Goal: Information Seeking & Learning: Learn about a topic

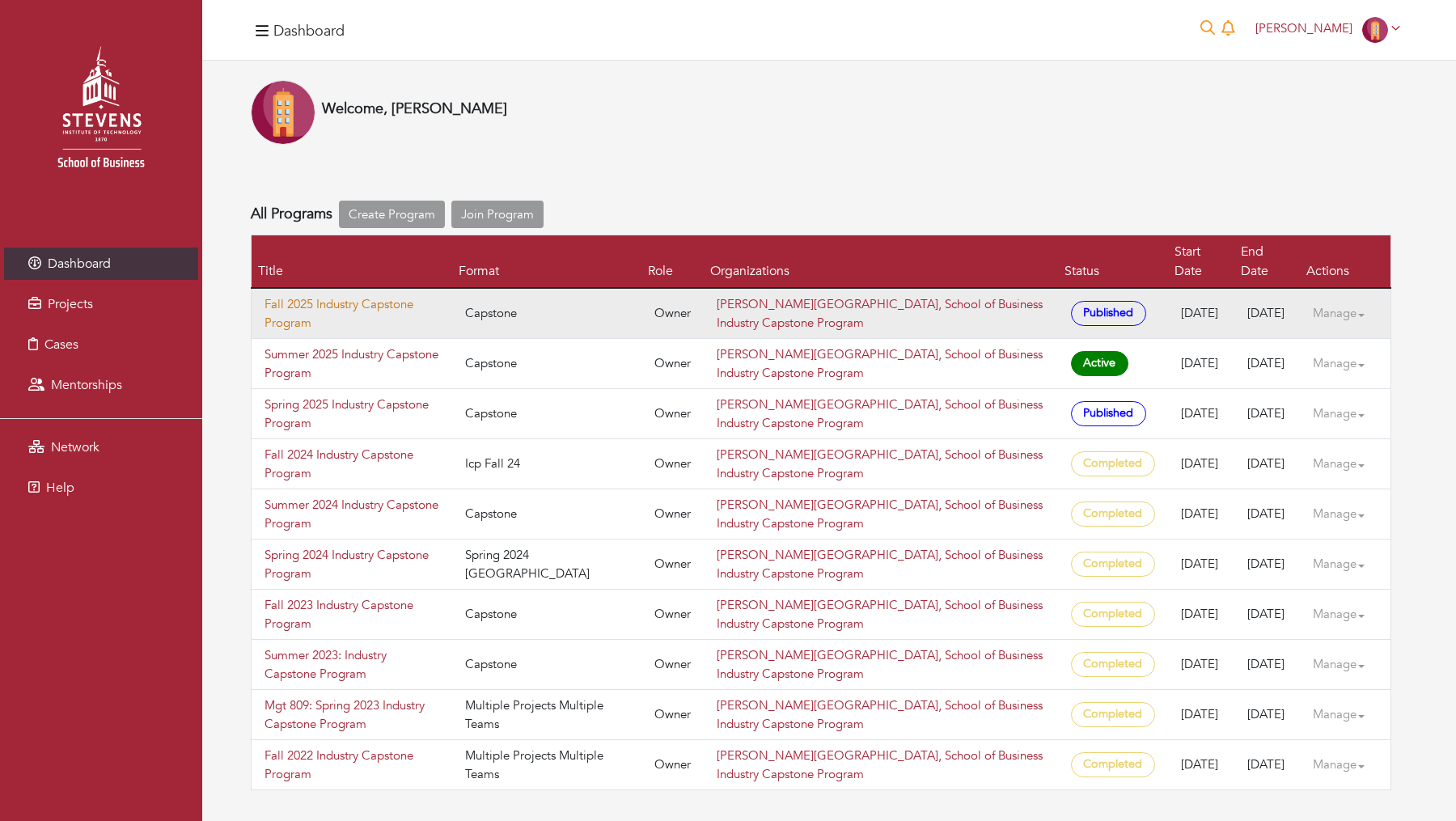
click at [321, 296] on link "Fall 2025 Industry Capstone Program" at bounding box center [352, 314] width 175 height 36
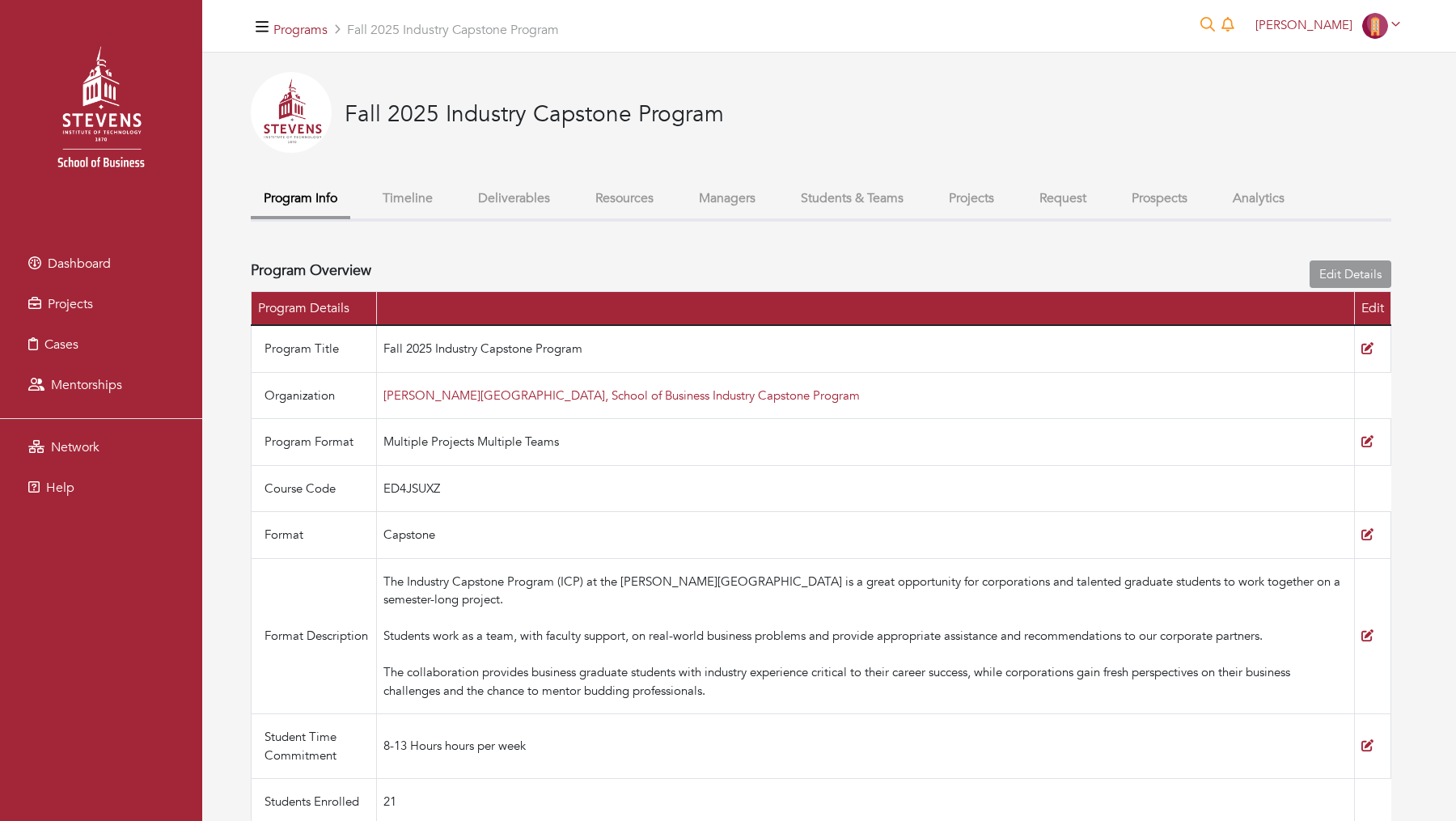
click at [892, 190] on button "Students & Teams" at bounding box center [853, 199] width 129 height 34
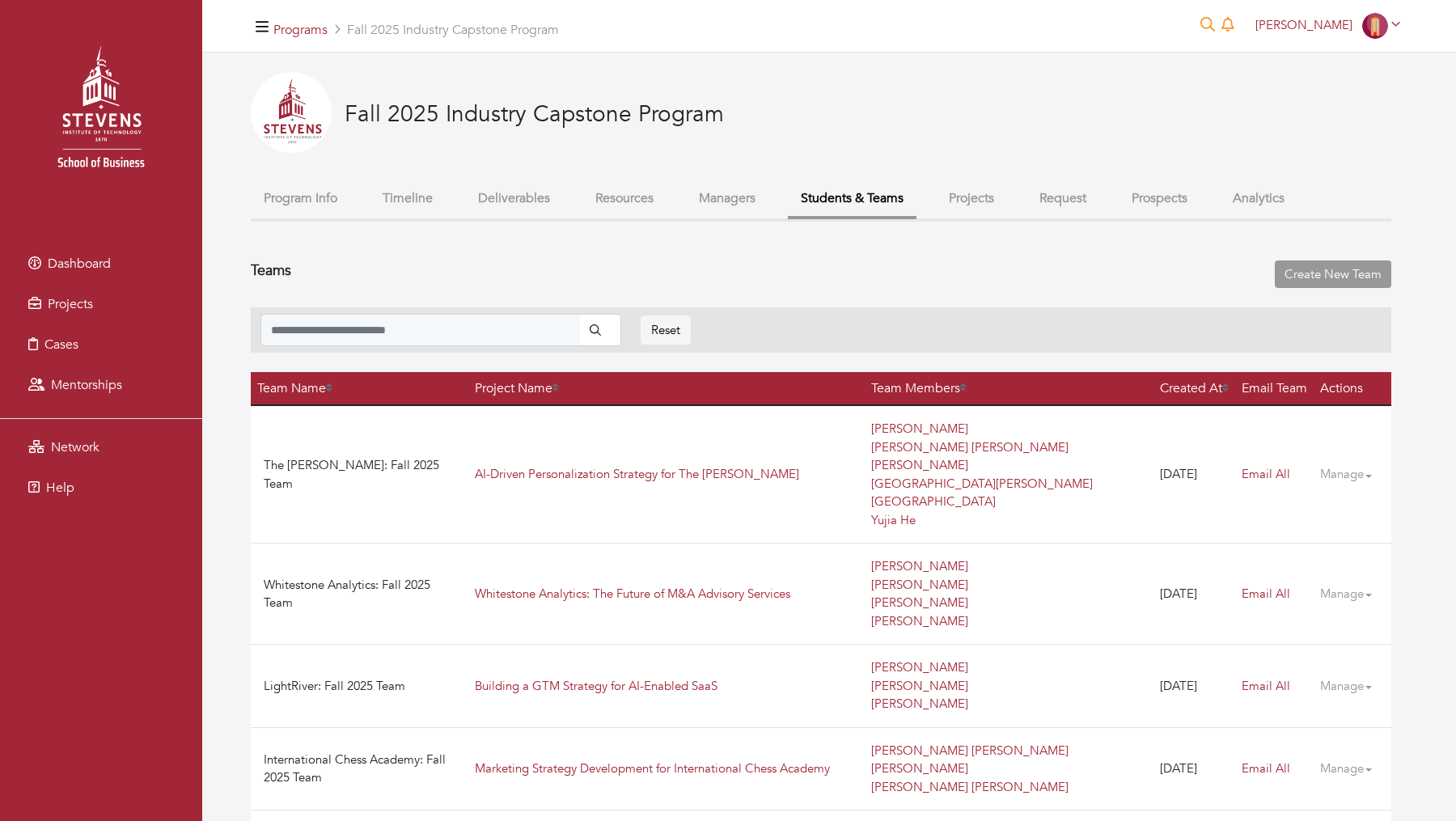
scroll to position [2925, 0]
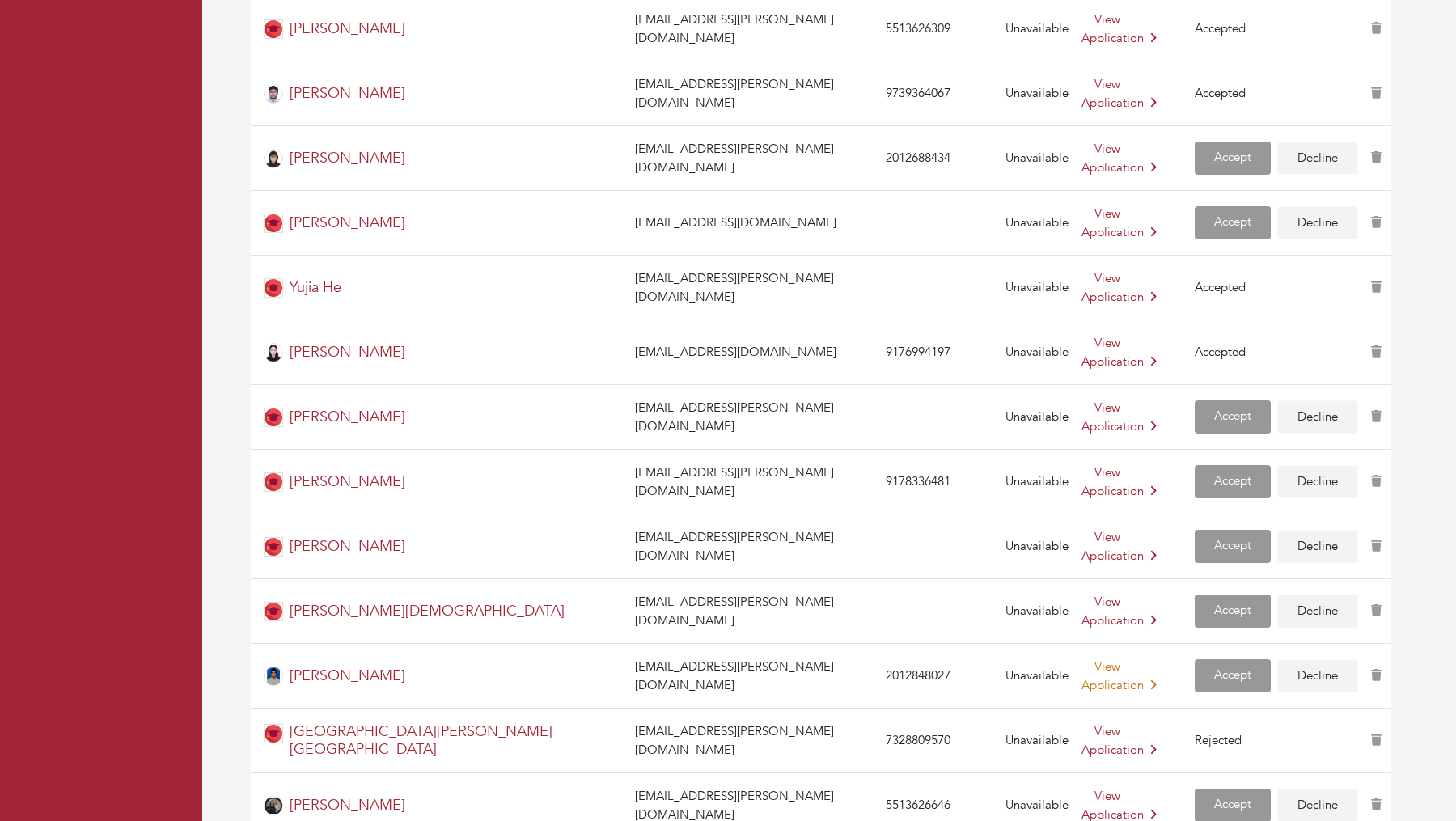
click at [1081, 659] on link "View Application" at bounding box center [1119, 676] width 75 height 34
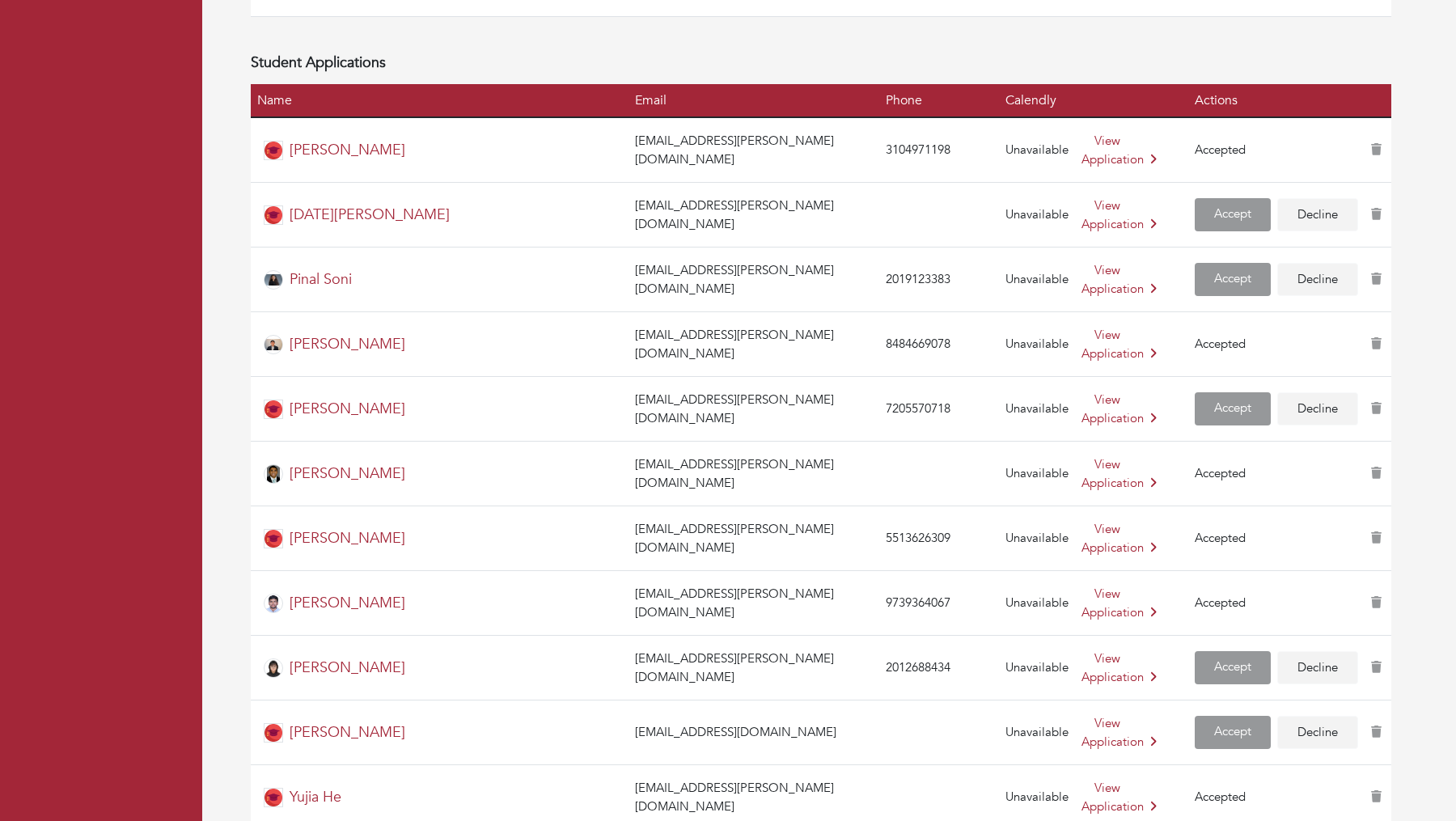
scroll to position [2925, 0]
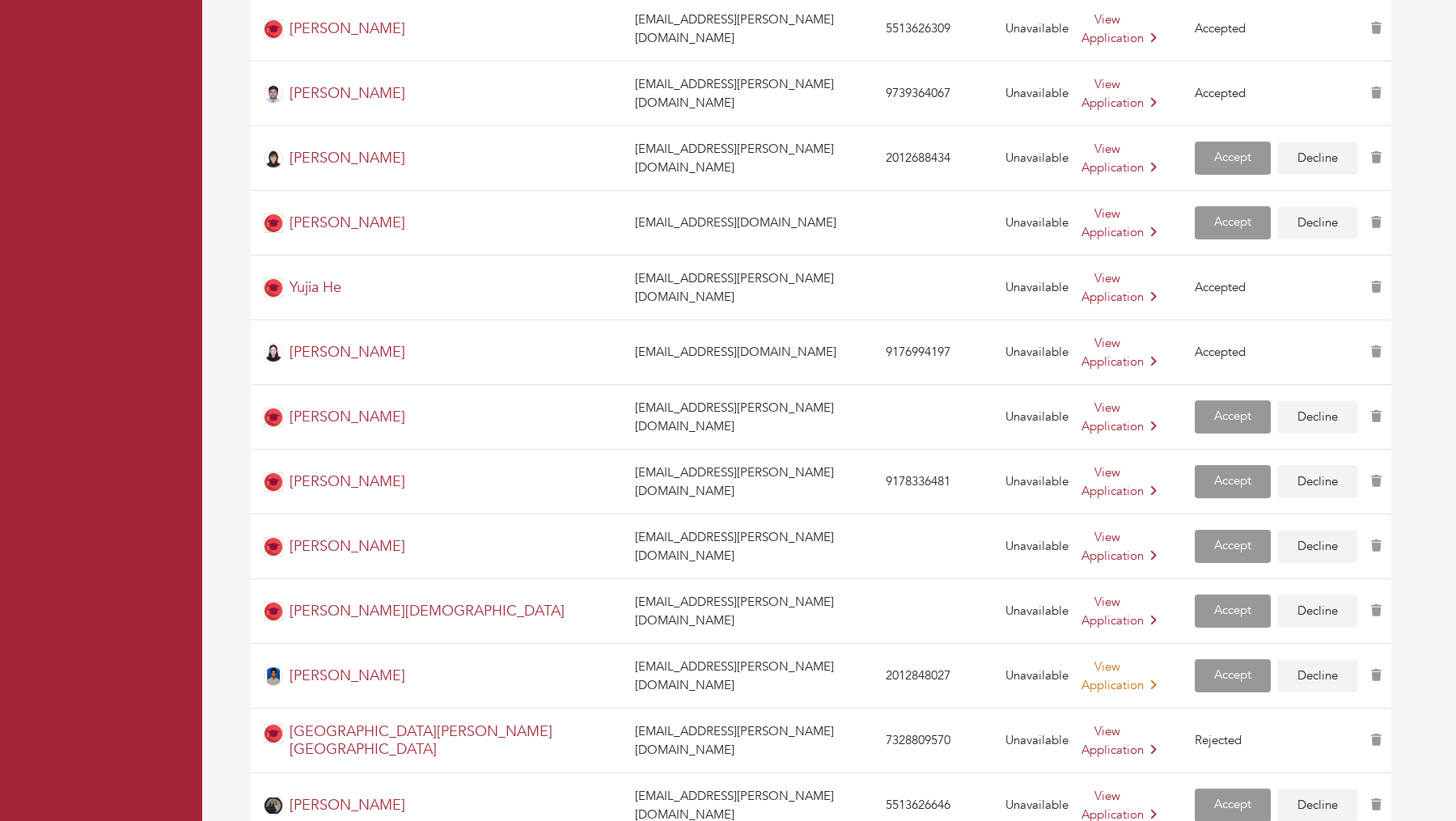
click at [1081, 659] on link "View Application" at bounding box center [1119, 676] width 75 height 34
click at [391, 666] on link "[PERSON_NAME]" at bounding box center [347, 676] width 116 height 20
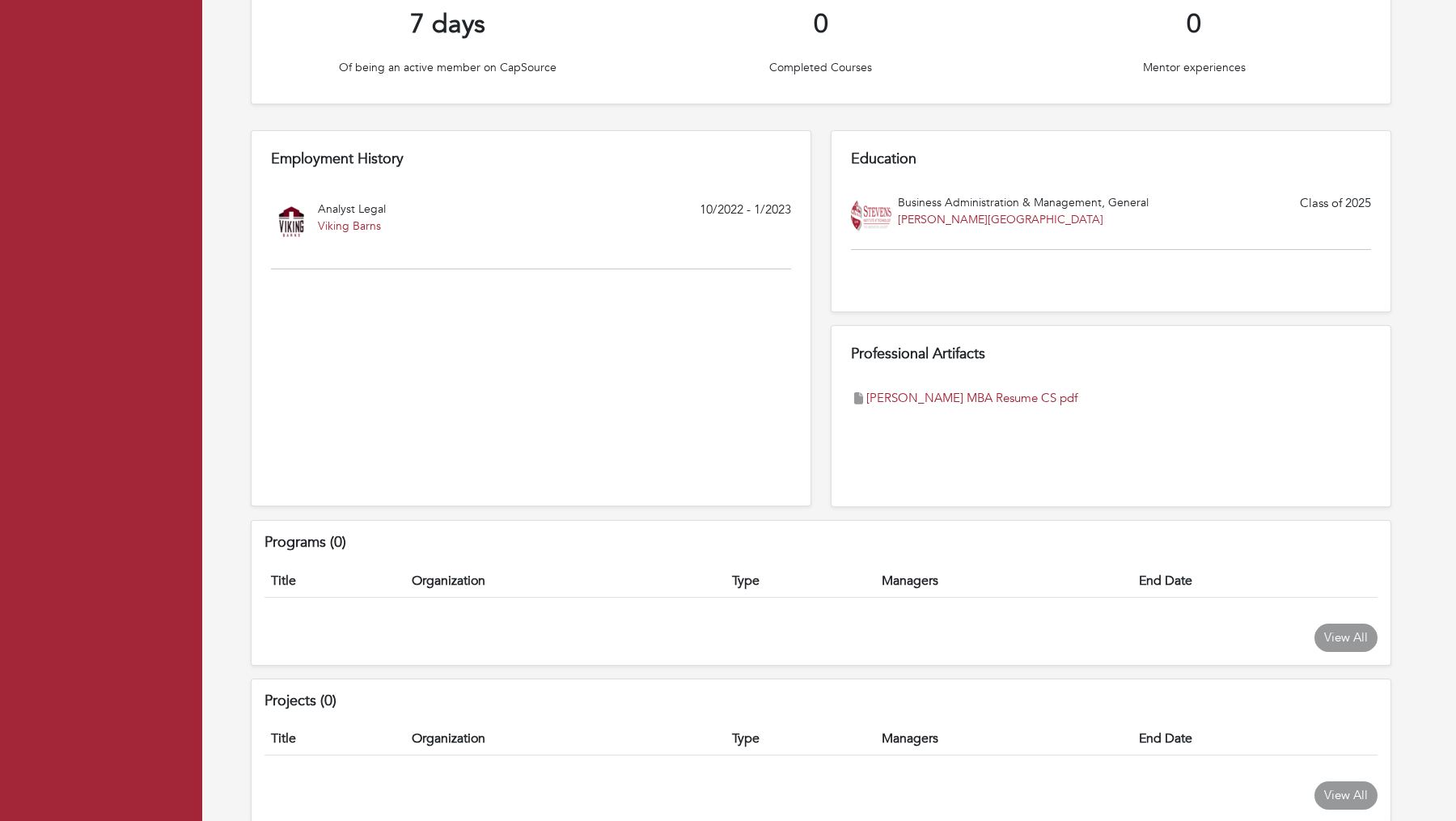
scroll to position [1533, 0]
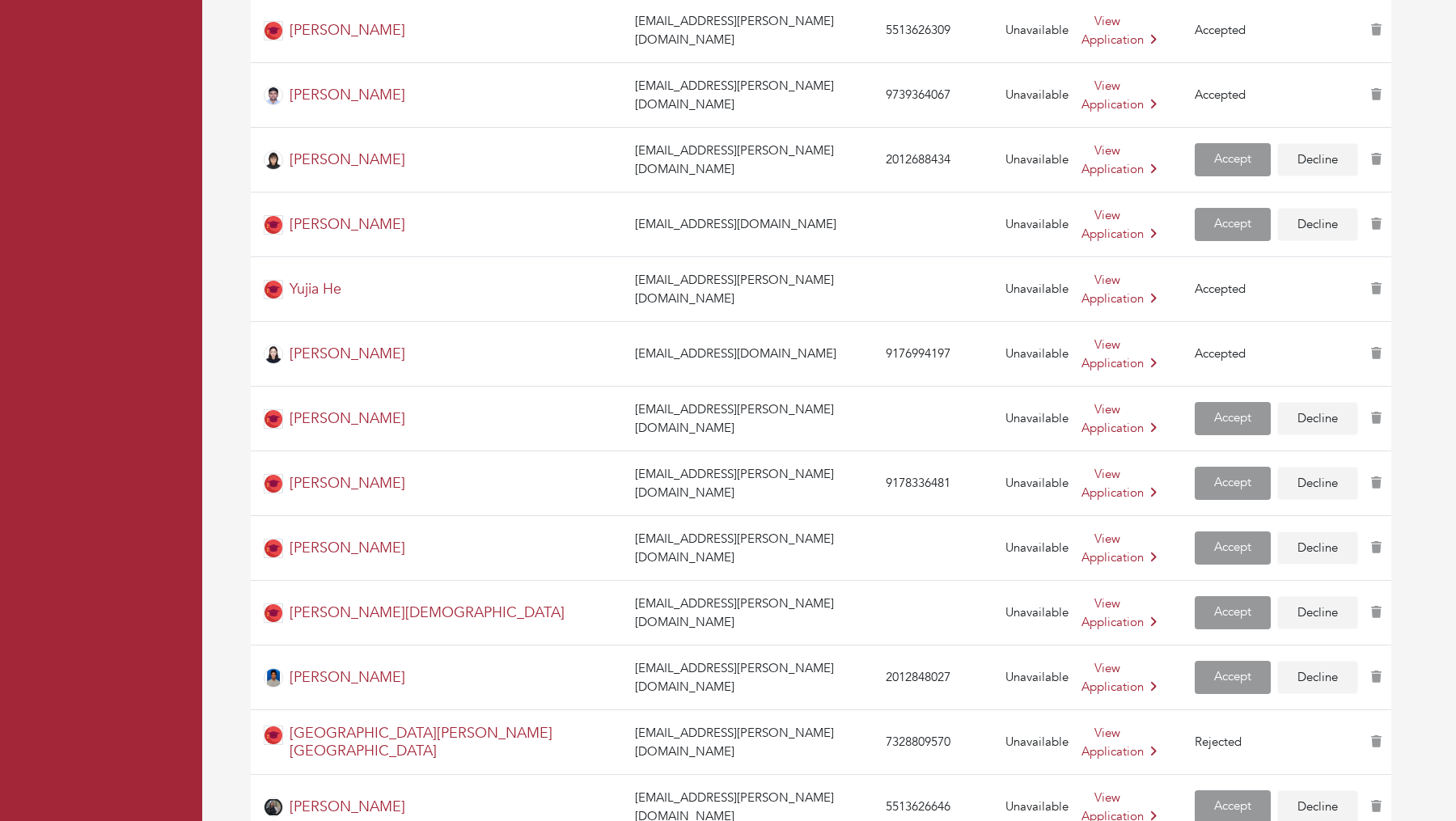
scroll to position [2925, 0]
click at [1081, 659] on link "View Application" at bounding box center [1119, 676] width 75 height 34
click at [1075, 580] on td "View Application" at bounding box center [1131, 611] width 113 height 64
click at [1081, 594] on link "View Application" at bounding box center [1119, 611] width 75 height 34
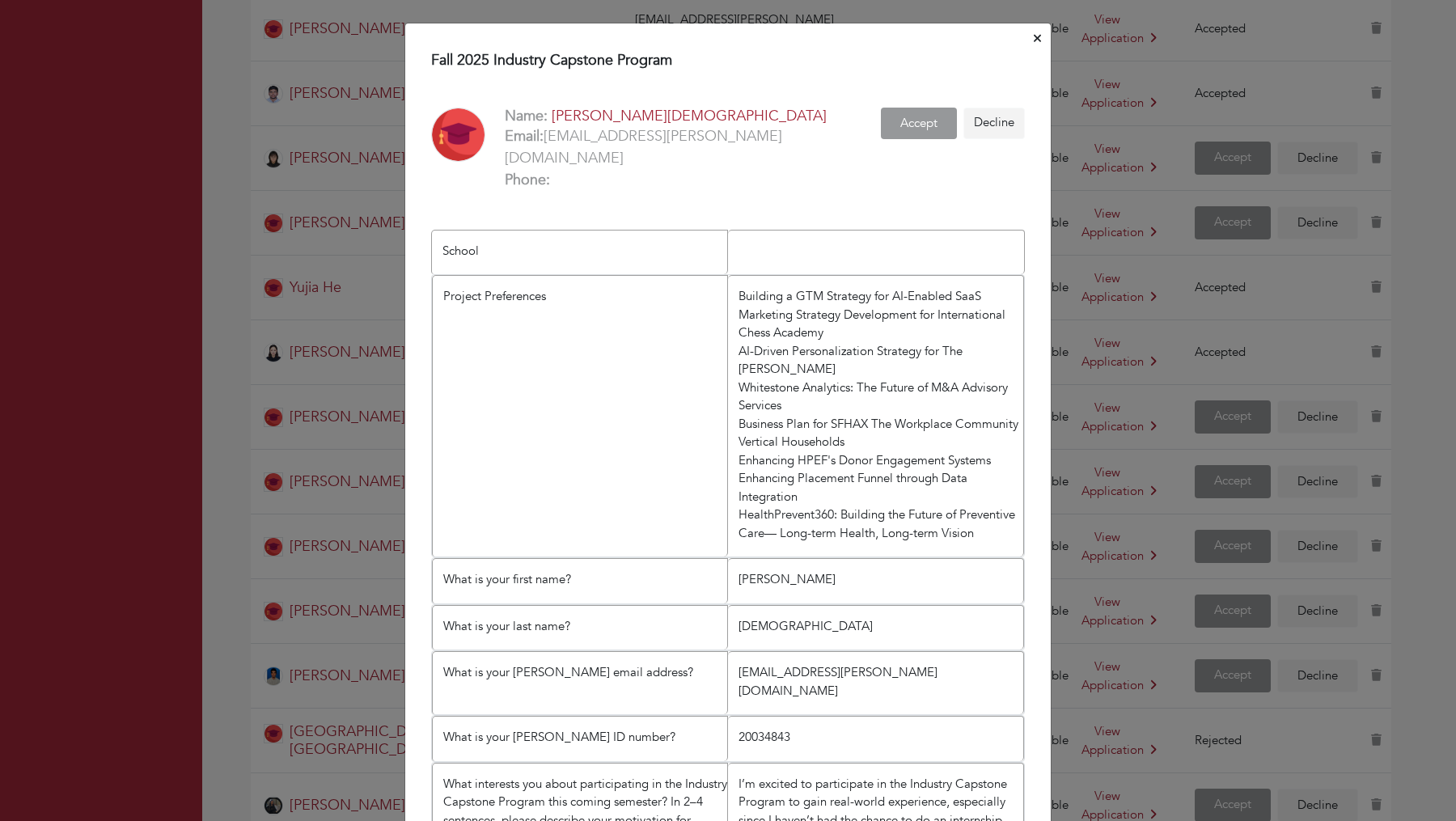
click at [1036, 28] on button "Close" at bounding box center [1037, 39] width 14 height 25
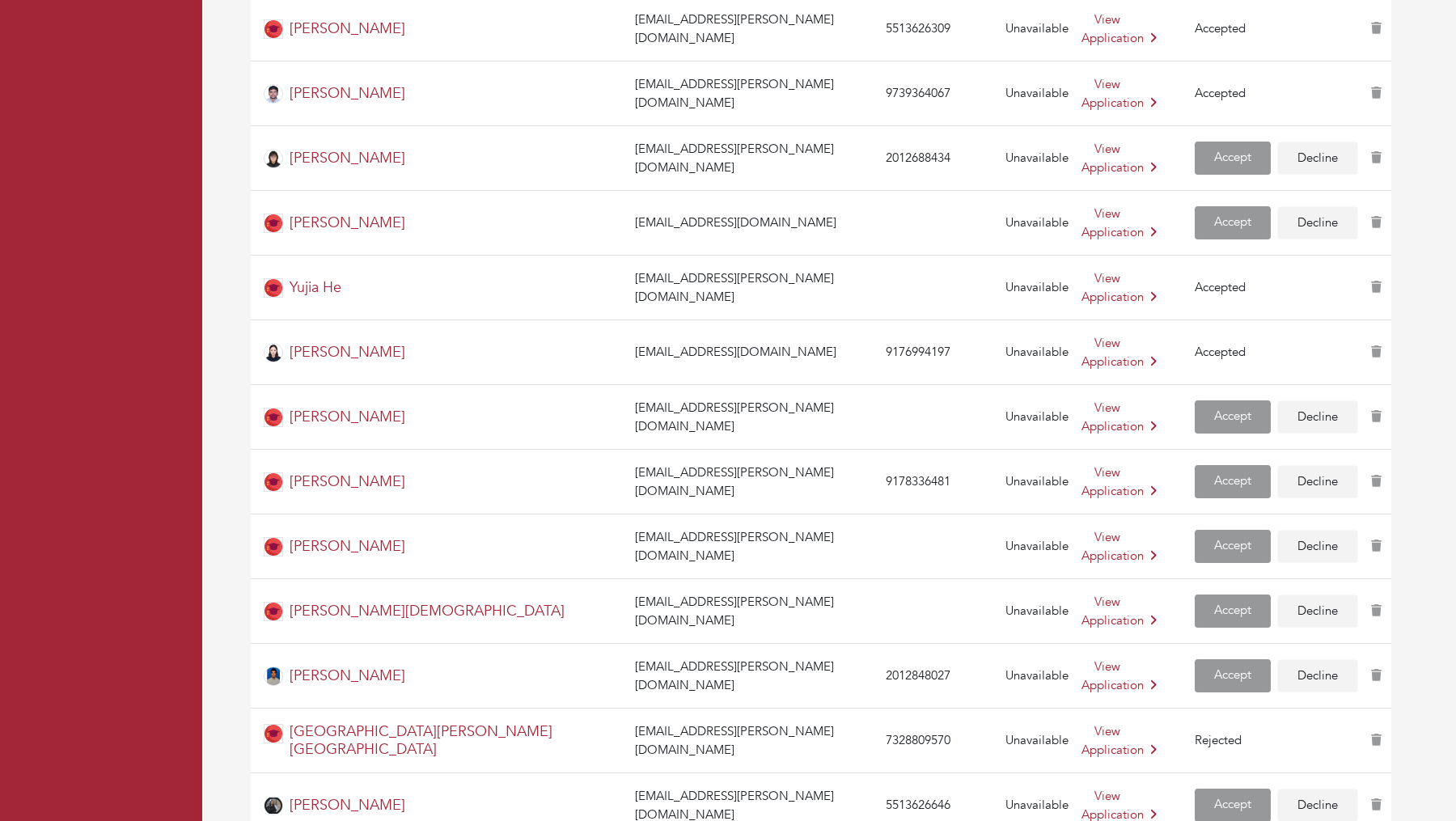
click at [1075, 644] on td "View Application" at bounding box center [1131, 676] width 113 height 64
click at [1084, 659] on link "View Application" at bounding box center [1119, 676] width 75 height 34
click at [1150, 679] on icon at bounding box center [1153, 684] width 6 height 12
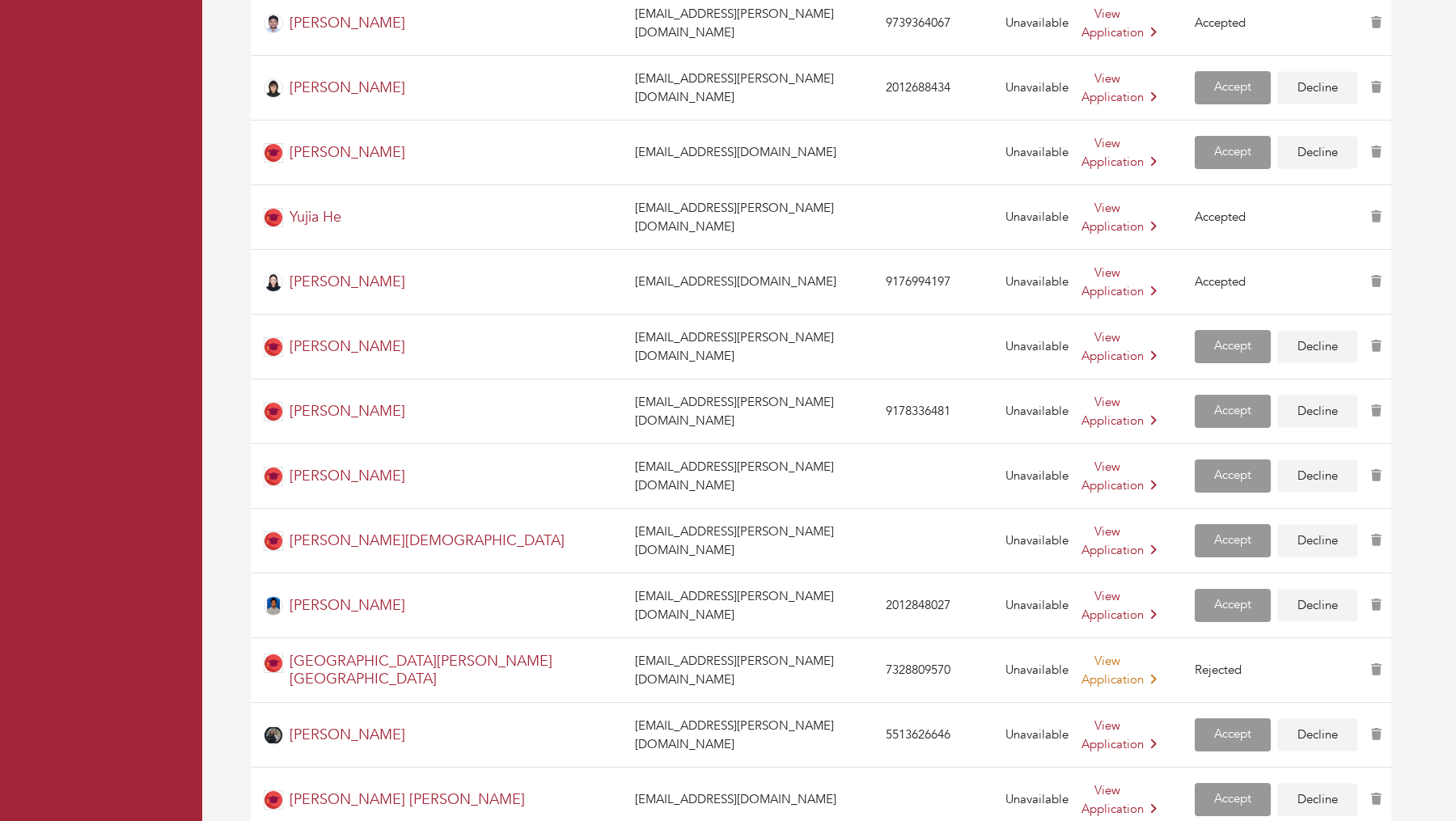
click at [1081, 653] on link "View Application" at bounding box center [1119, 670] width 75 height 34
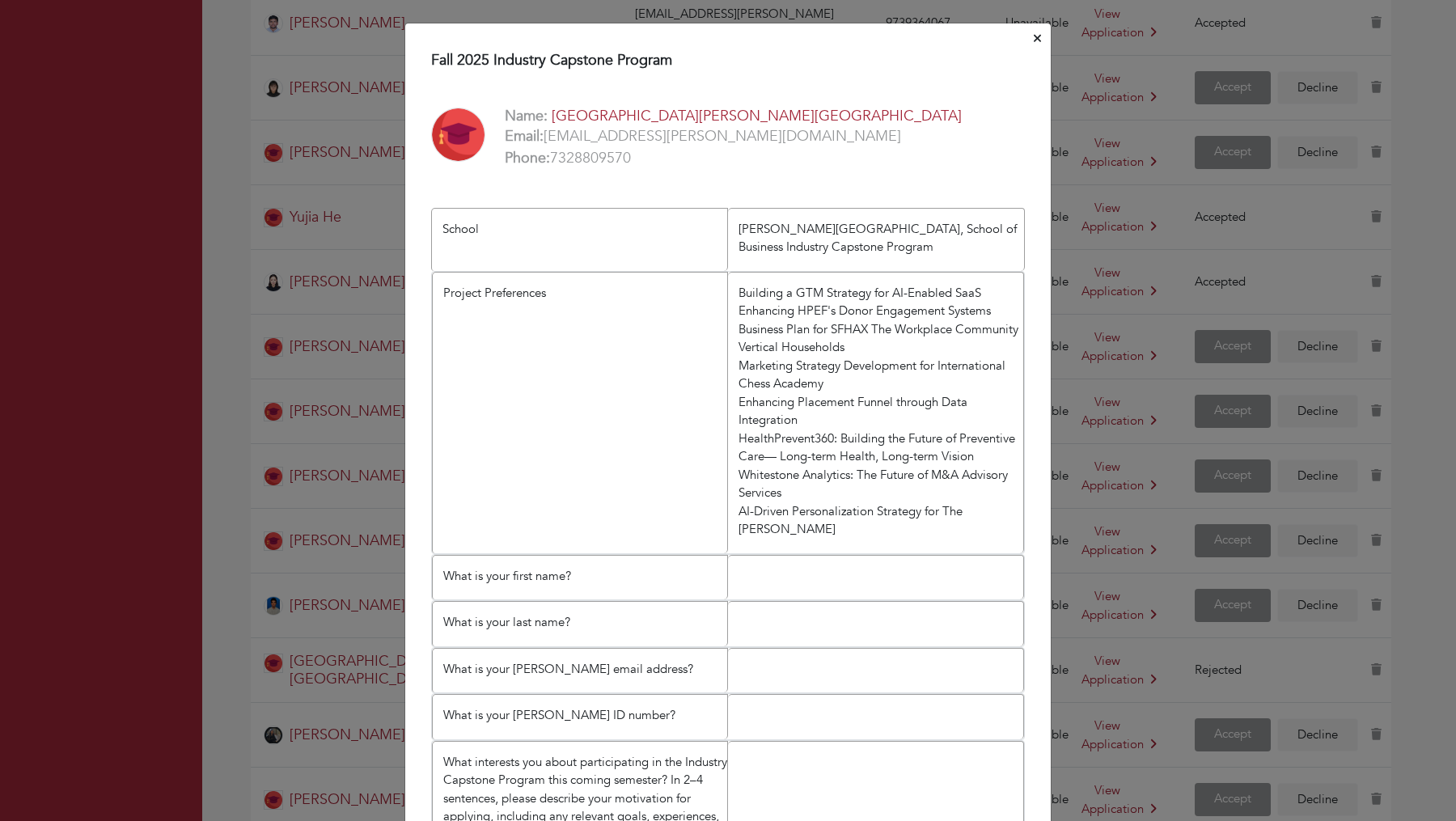
click at [1029, 39] on div "Fall 2025 Industry Capstone Program Name: Sofia Udaipurwala Email: sudaipur1@st…" at bounding box center [728, 796] width 647 height 1547
click at [1037, 33] on icon "Close" at bounding box center [1038, 38] width 7 height 12
